Goal: Communication & Community: Answer question/provide support

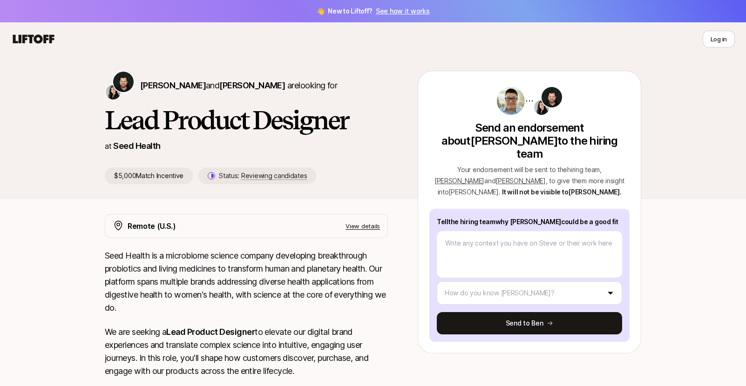
drag, startPoint x: 438, startPoint y: 207, endPoint x: 599, endPoint y: 204, distance: 161.6
click at [599, 217] on p "Tell the hiring team why [PERSON_NAME] could be a good fit" at bounding box center [529, 222] width 185 height 11
copy p "Tell the hiring team why [PERSON_NAME] could be a good fit"
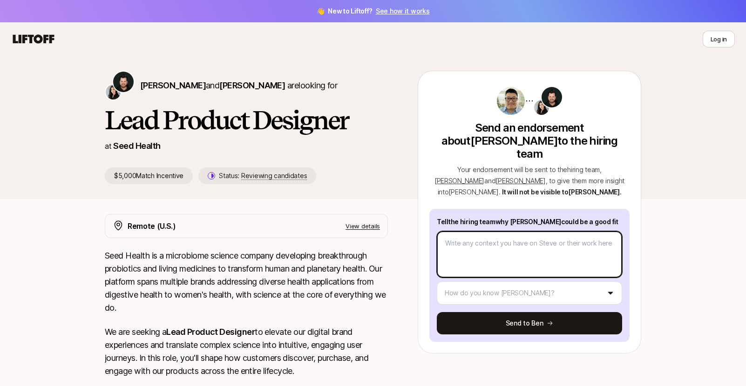
click at [501, 243] on textarea at bounding box center [529, 254] width 185 height 47
paste textarea "[PERSON_NAME] is a fantastic candidate for a Lead Product Designer role. I work…"
type textarea "[PERSON_NAME] is a fantastic candidate for a Lead Product Designer role. I work…"
type textarea "x"
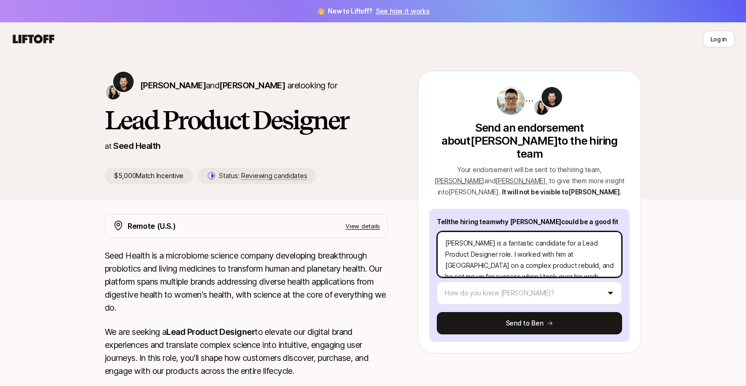
scroll to position [168, 0]
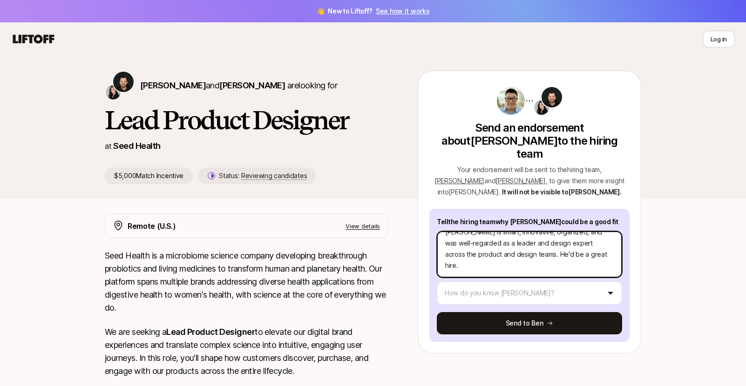
type textarea "[PERSON_NAME] is a fantastic candidate for a Lead Product Designer role. I work…"
type textarea "x"
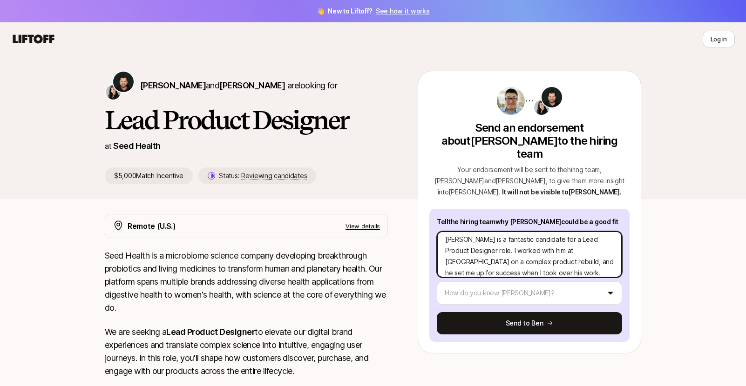
scroll to position [0, 0]
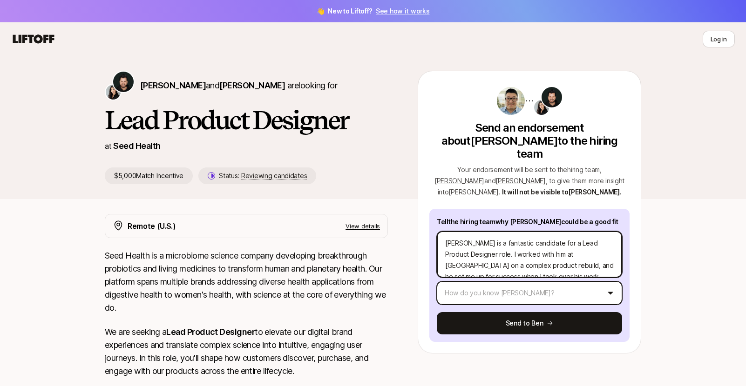
type textarea "[PERSON_NAME] is a fantastic candidate for a Lead Product Designer role. I work…"
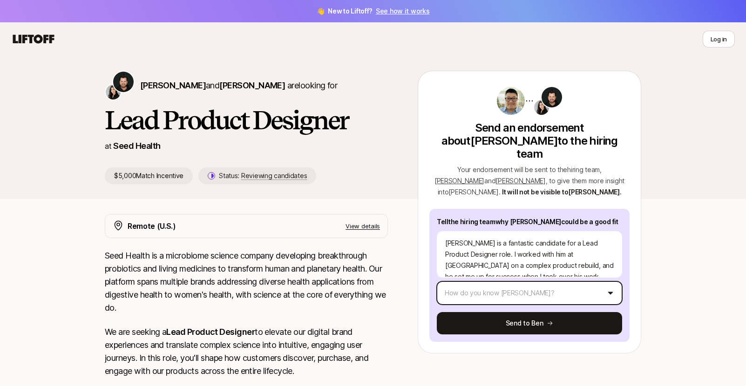
click at [526, 282] on html "👋 New to Liftoff? See how it works Log in Log in [PERSON_NAME] and [PERSON_NAME…" at bounding box center [373, 193] width 746 height 386
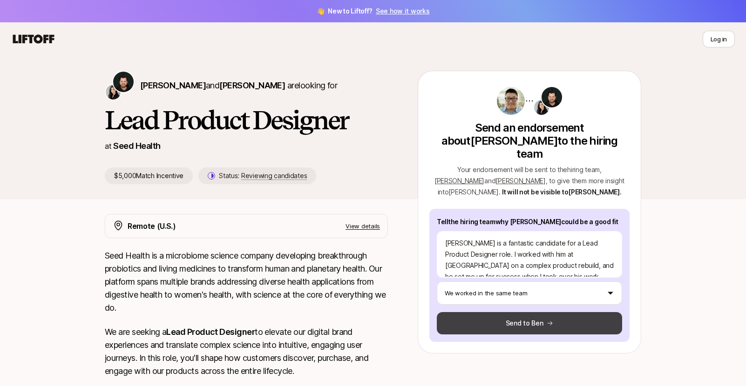
click at [521, 315] on button "Send to Ben" at bounding box center [529, 323] width 185 height 22
type textarea "x"
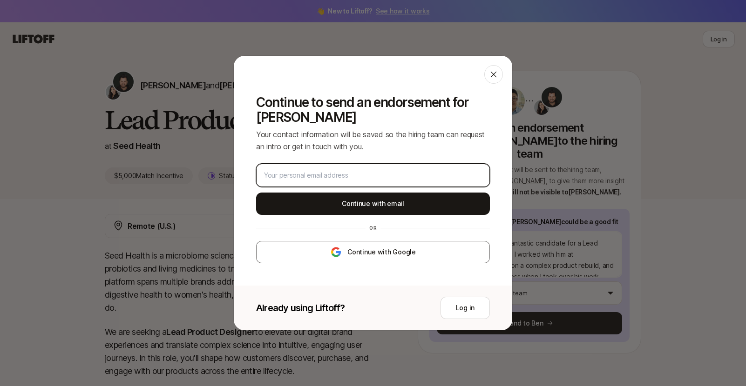
click at [402, 170] on input "email" at bounding box center [373, 175] width 218 height 11
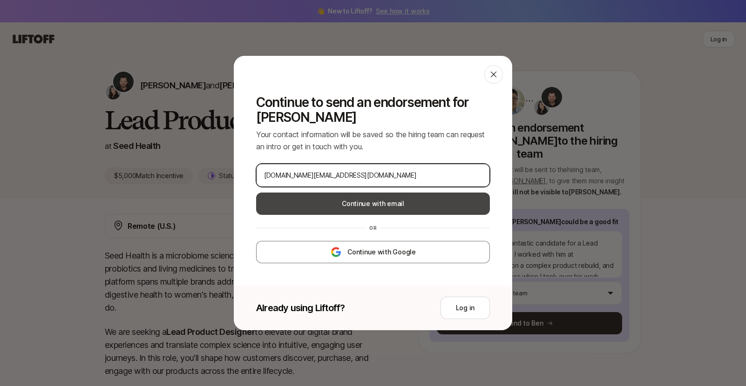
type input "[DOMAIN_NAME][EMAIL_ADDRESS][DOMAIN_NAME]"
click at [447, 199] on button "Continue with email" at bounding box center [373, 204] width 234 height 22
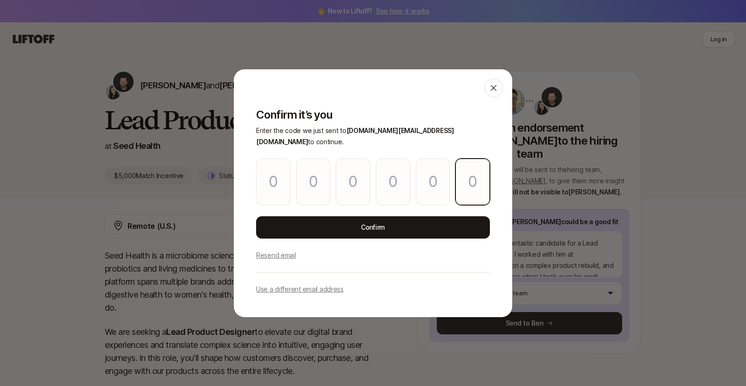
paste input "2"
type input "0"
type input "6"
type input "9"
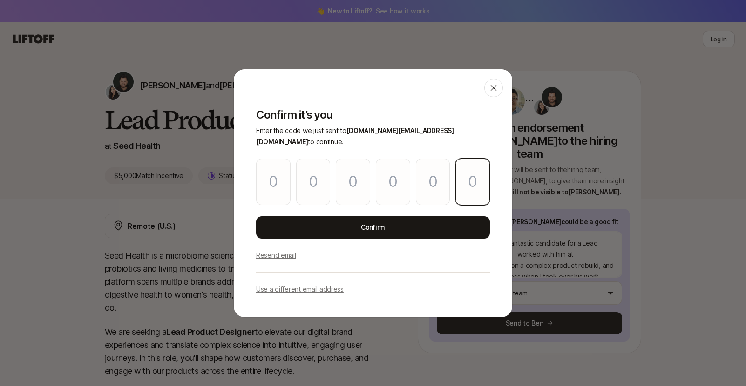
type input "1"
type input "2"
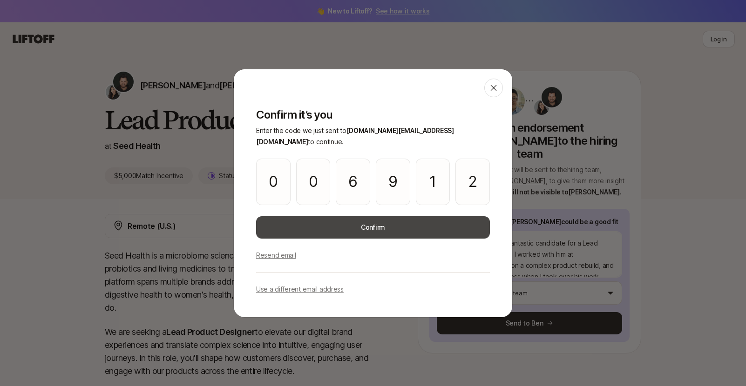
click at [404, 225] on button "Confirm" at bounding box center [373, 228] width 234 height 22
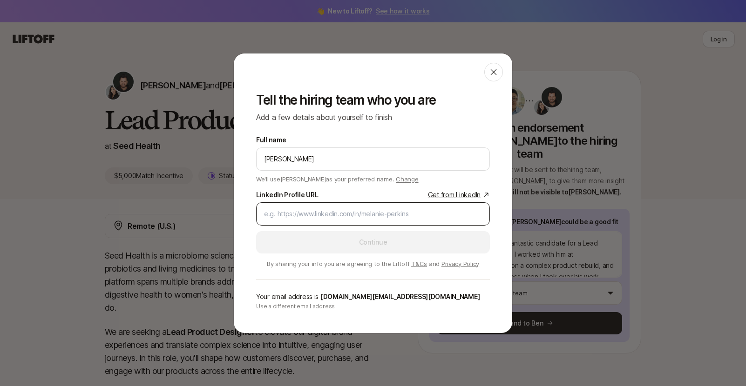
type input "[PERSON_NAME]"
click at [377, 219] on input "LinkedIn Profile URL Get from LinkedIn" at bounding box center [373, 214] width 218 height 11
click at [372, 214] on input "LinkedIn Profile URL Get from LinkedIn" at bounding box center [373, 214] width 218 height 11
paste input "[URL][DOMAIN_NAME][PERSON_NAME]"
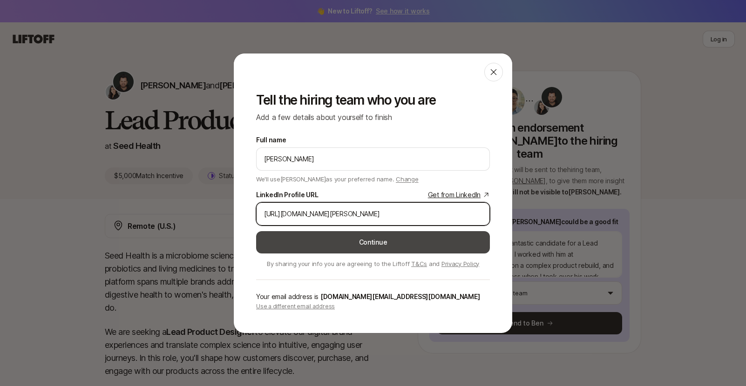
type input "[URL][DOMAIN_NAME][PERSON_NAME]"
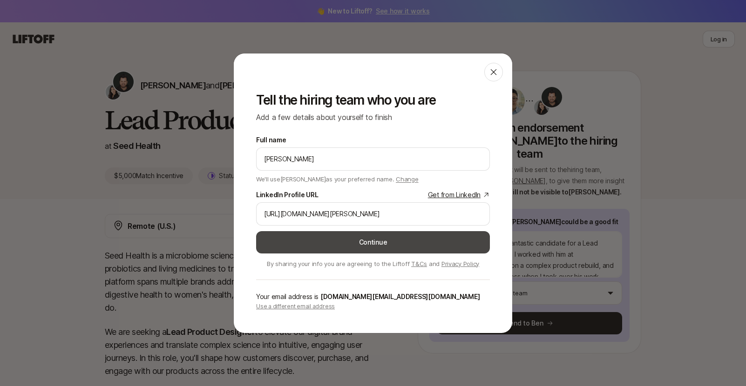
click at [380, 244] on button "Continue" at bounding box center [373, 242] width 234 height 22
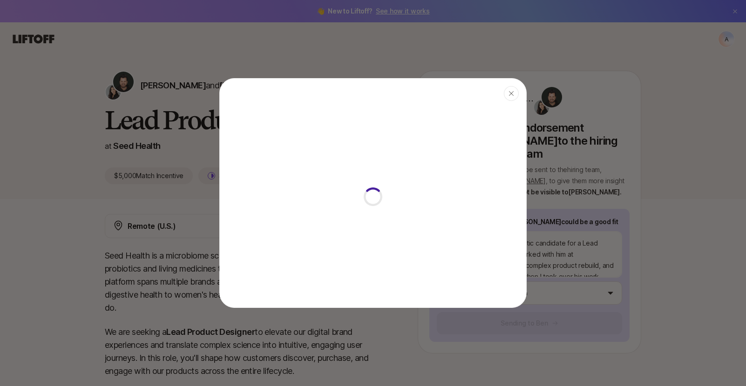
type textarea "x"
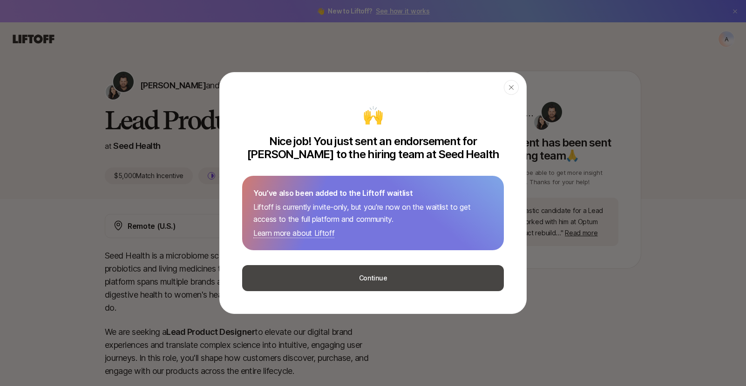
click at [378, 276] on button "Continue" at bounding box center [373, 278] width 262 height 26
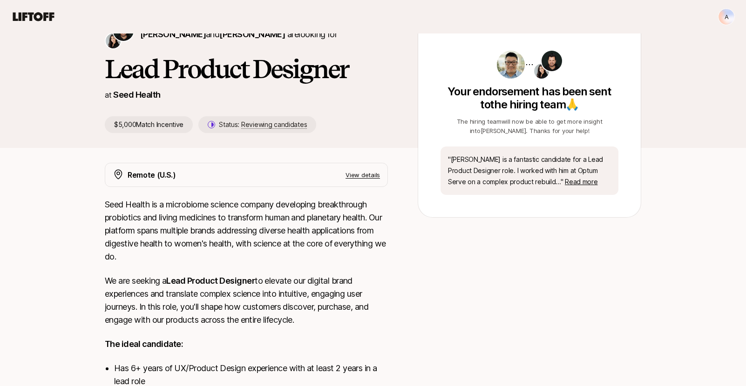
scroll to position [61, 0]
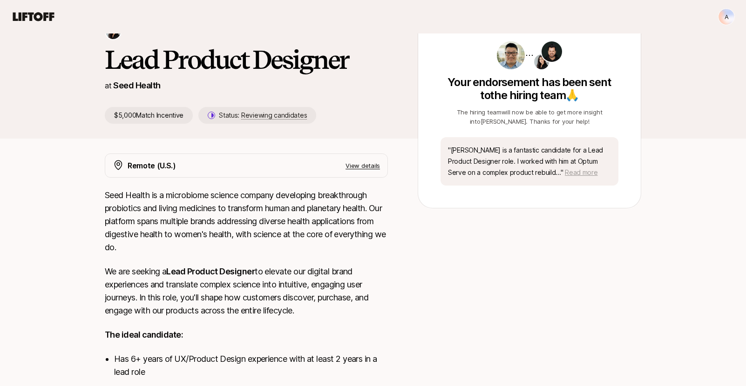
click at [565, 171] on span "Read more" at bounding box center [581, 173] width 33 height 8
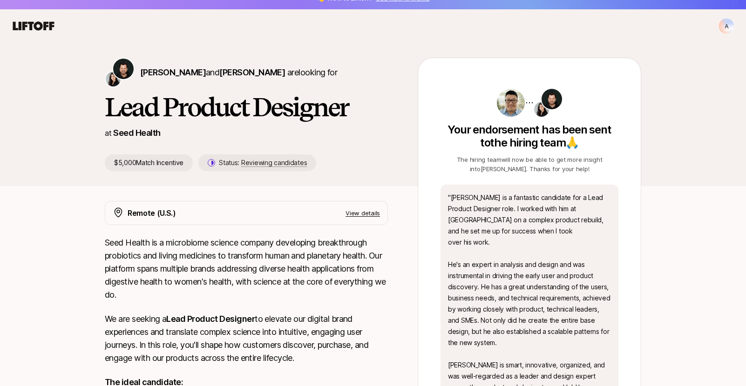
scroll to position [0, 0]
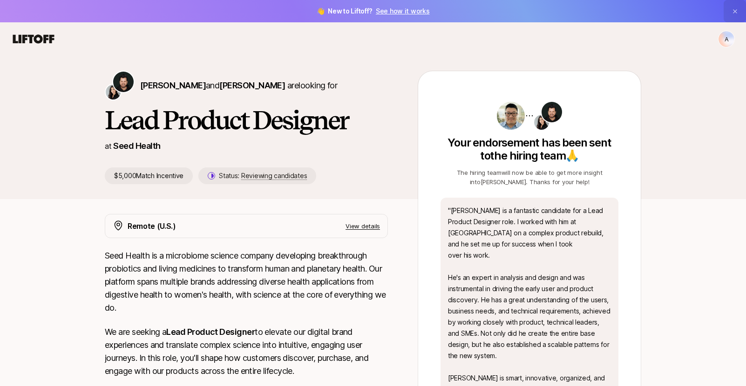
click at [736, 15] on button at bounding box center [735, 11] width 22 height 22
